Goal: Task Accomplishment & Management: Complete application form

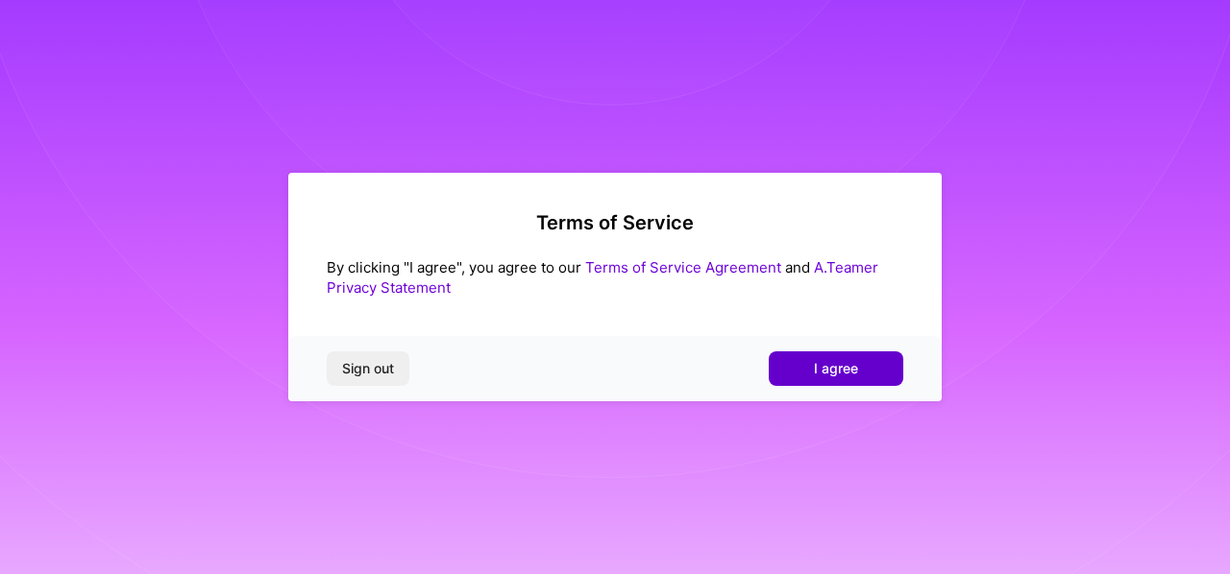
click at [853, 378] on span "I agree" at bounding box center [836, 368] width 44 height 19
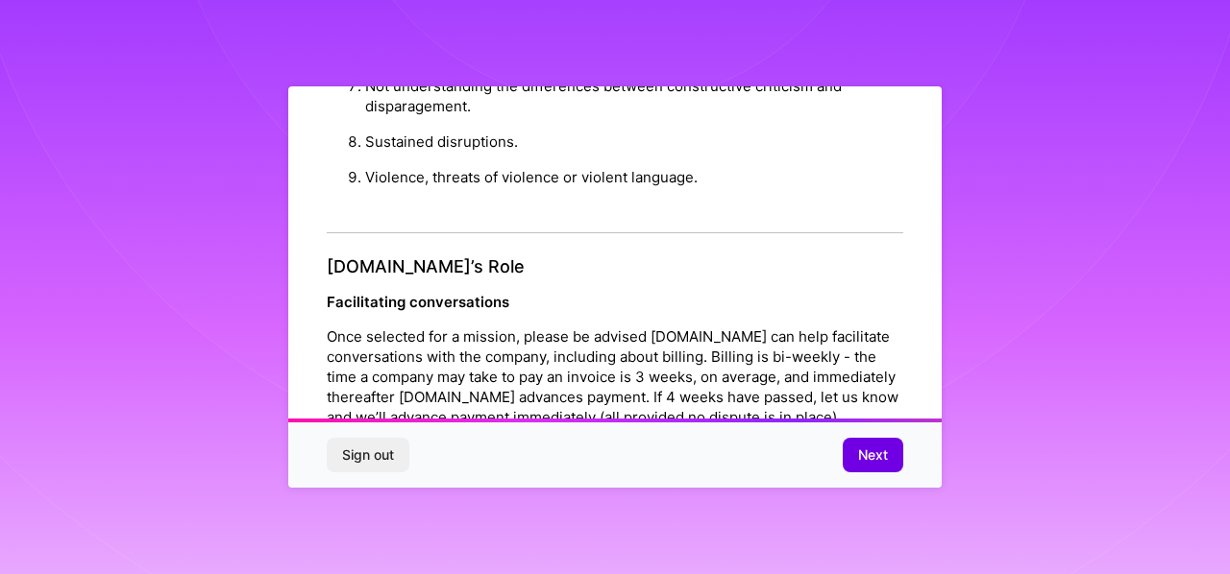
scroll to position [2321, 0]
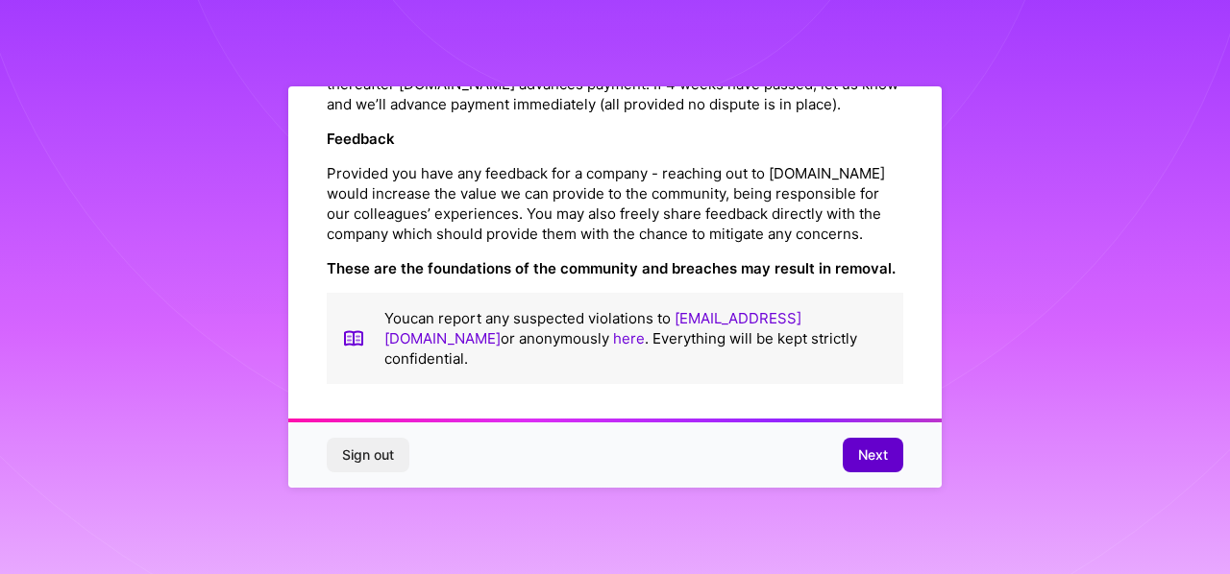
click at [865, 452] on span "Next" at bounding box center [873, 455] width 30 height 19
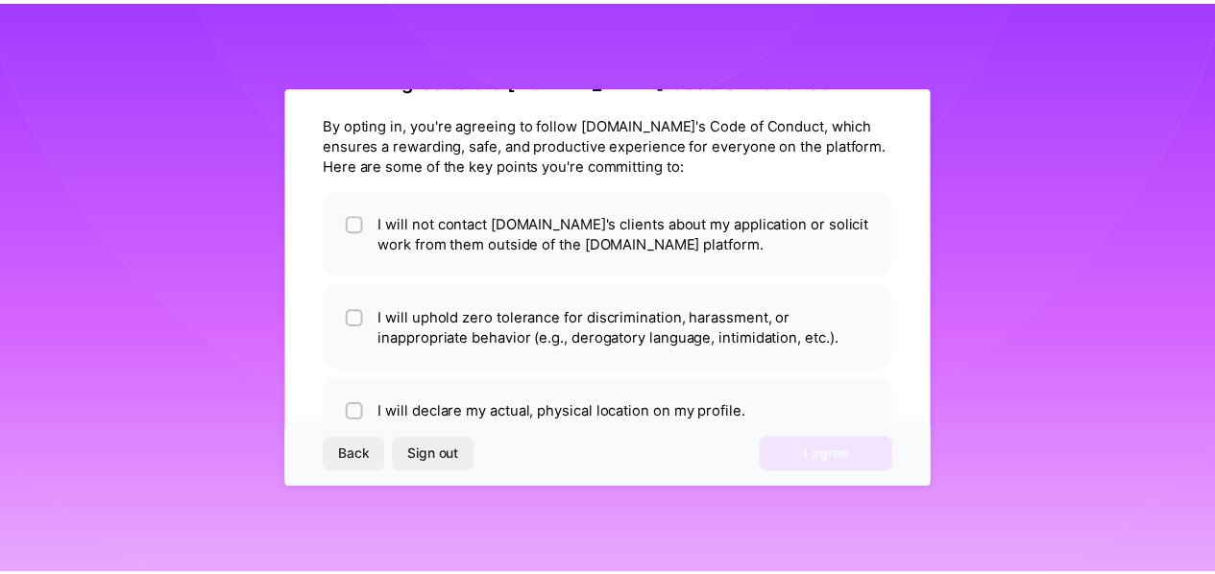
scroll to position [117, 0]
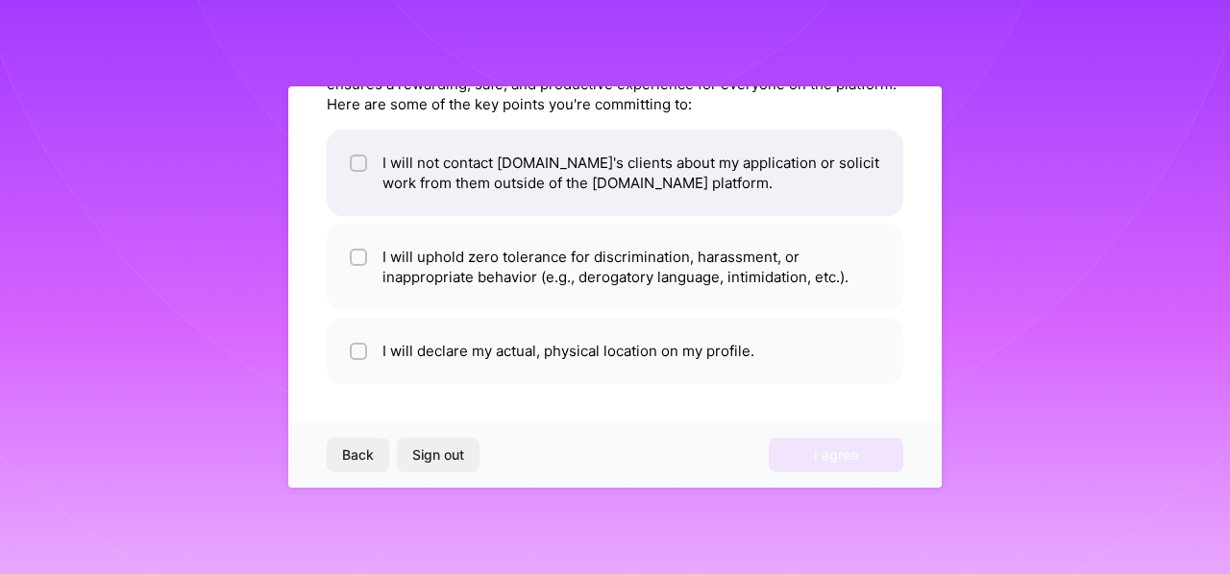
click at [355, 159] on input "checkbox" at bounding box center [360, 164] width 13 height 13
checkbox input "true"
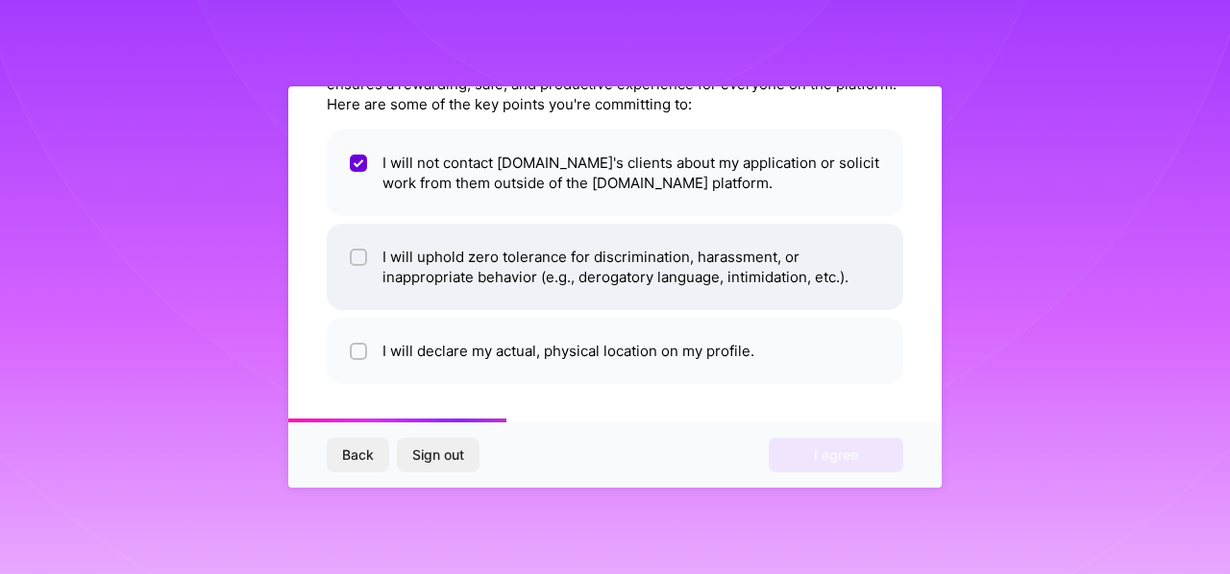
click at [359, 266] on span at bounding box center [358, 267] width 17 height 40
checkbox input "true"
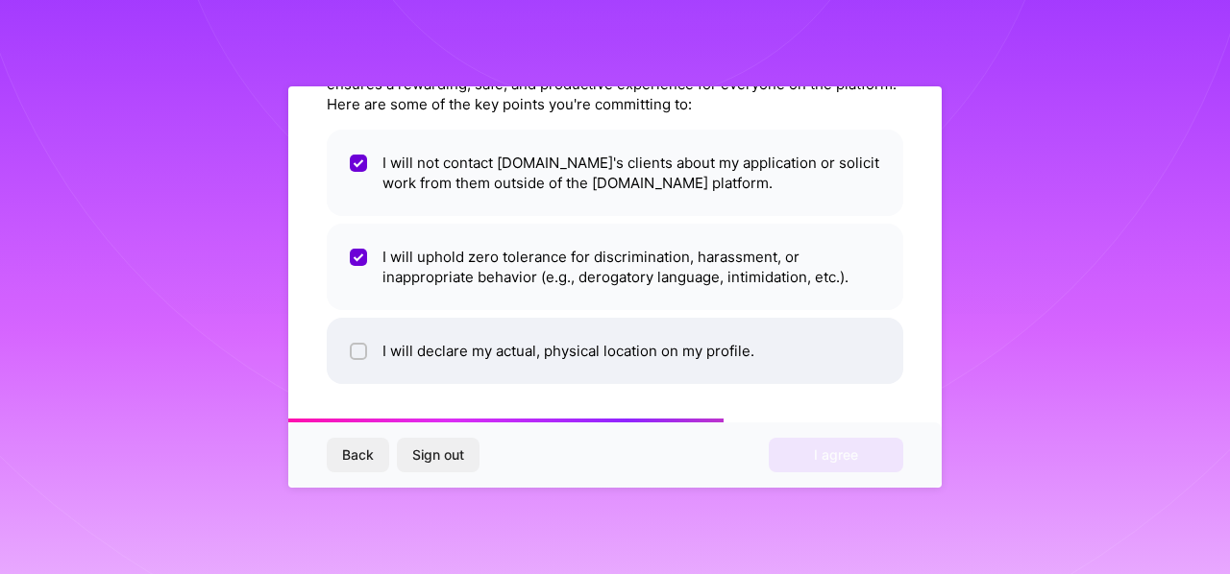
click at [363, 352] on input "checkbox" at bounding box center [360, 352] width 13 height 13
checkbox input "true"
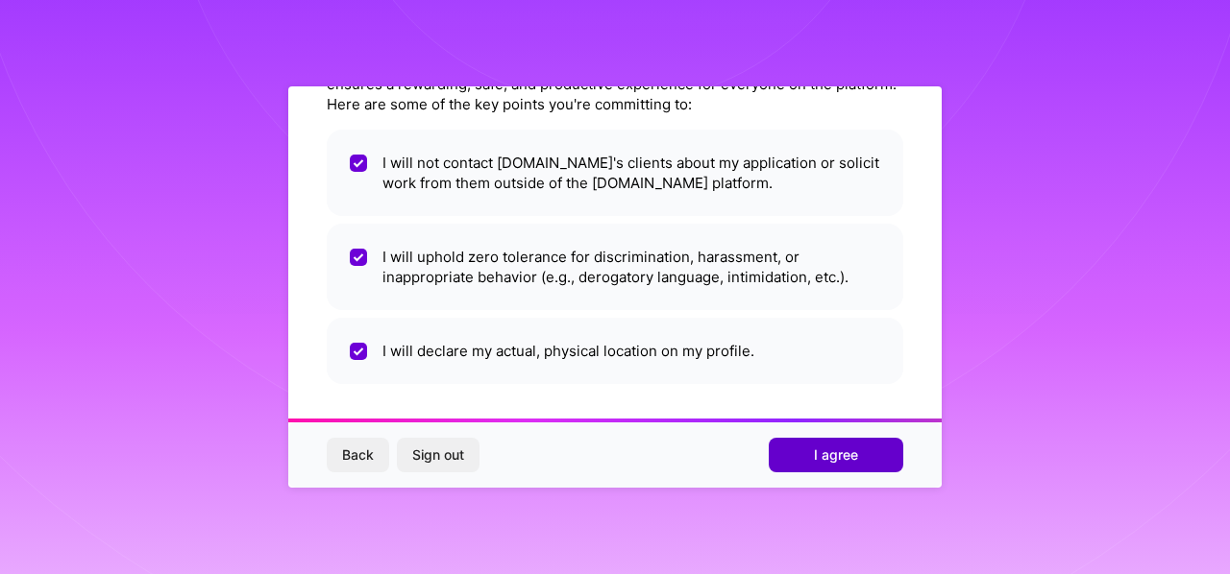
click at [814, 457] on span "I agree" at bounding box center [836, 455] width 44 height 19
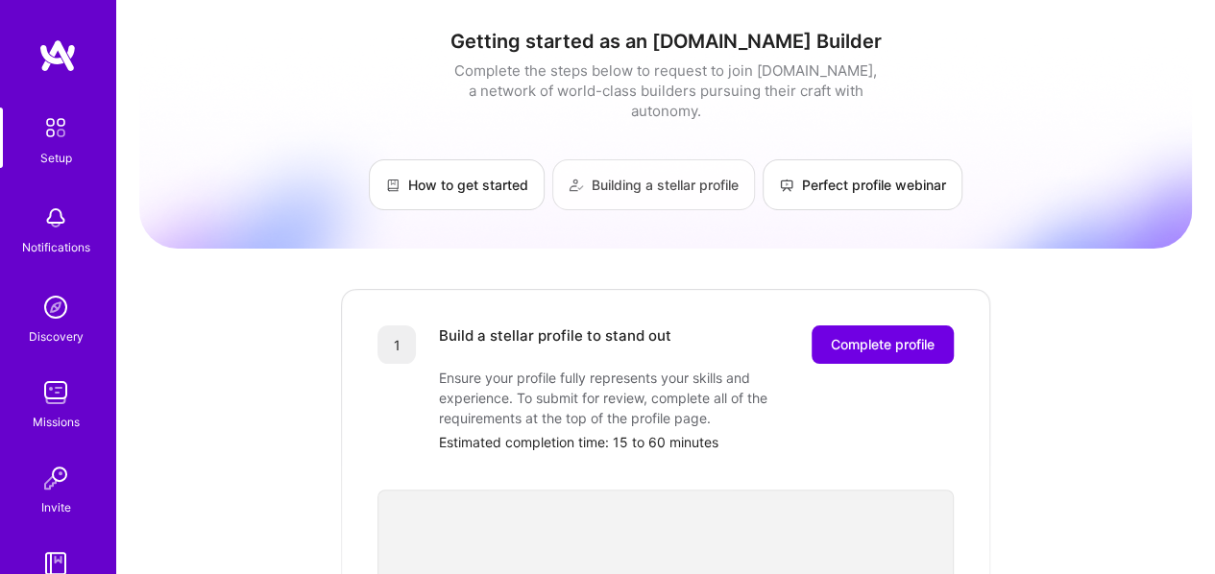
click at [604, 159] on link "Building a stellar profile" at bounding box center [653, 184] width 203 height 51
